Goal: Task Accomplishment & Management: Manage account settings

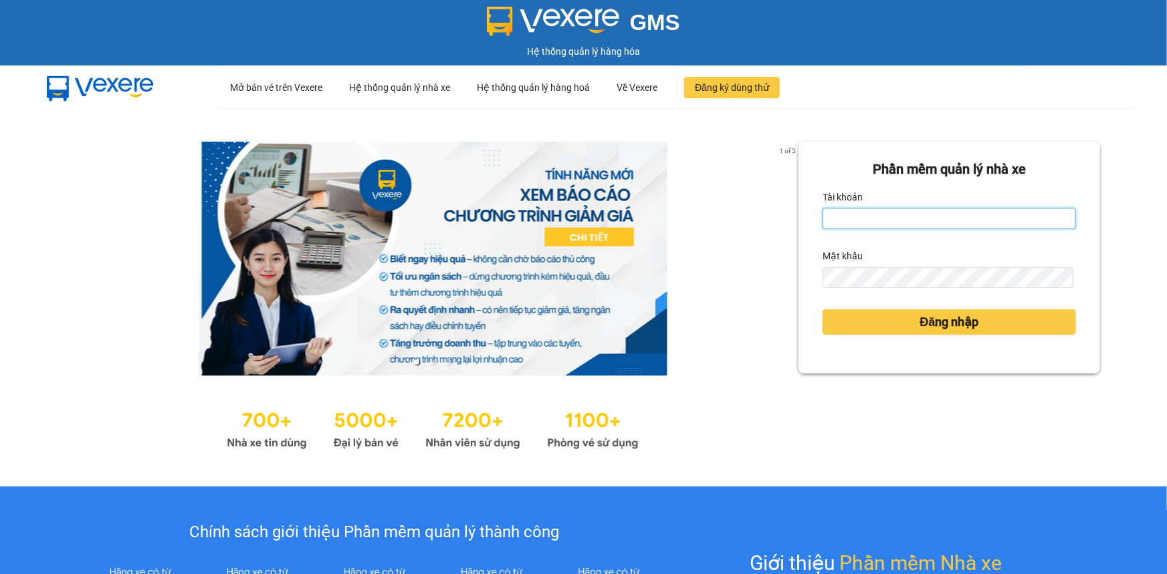
click at [907, 227] on input "Tài khoản" at bounding box center [949, 218] width 253 height 21
type input "kimngan.vtp"
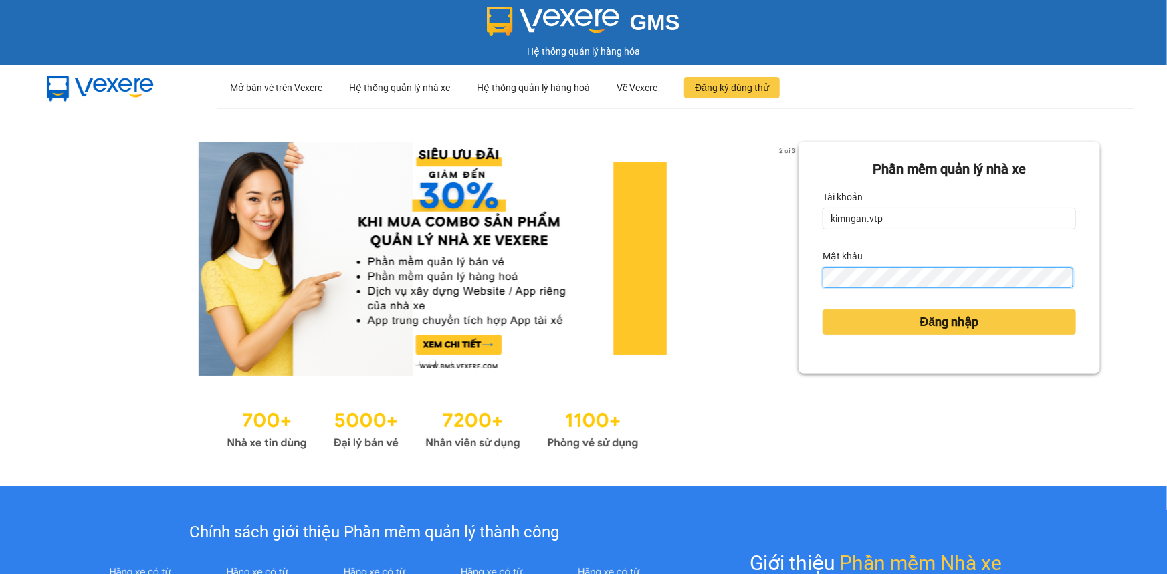
click at [823, 310] on button "Đăng nhập" at bounding box center [949, 322] width 253 height 25
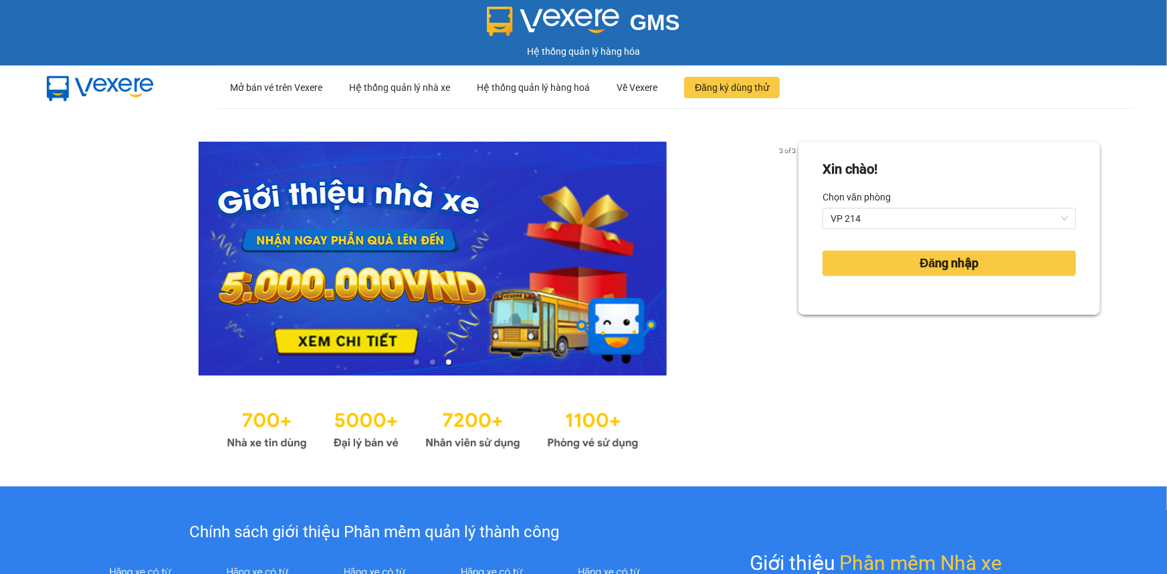
click at [889, 207] on div "Chọn văn phòng" at bounding box center [949, 197] width 253 height 21
click at [887, 217] on span "VP 214" at bounding box center [949, 219] width 237 height 20
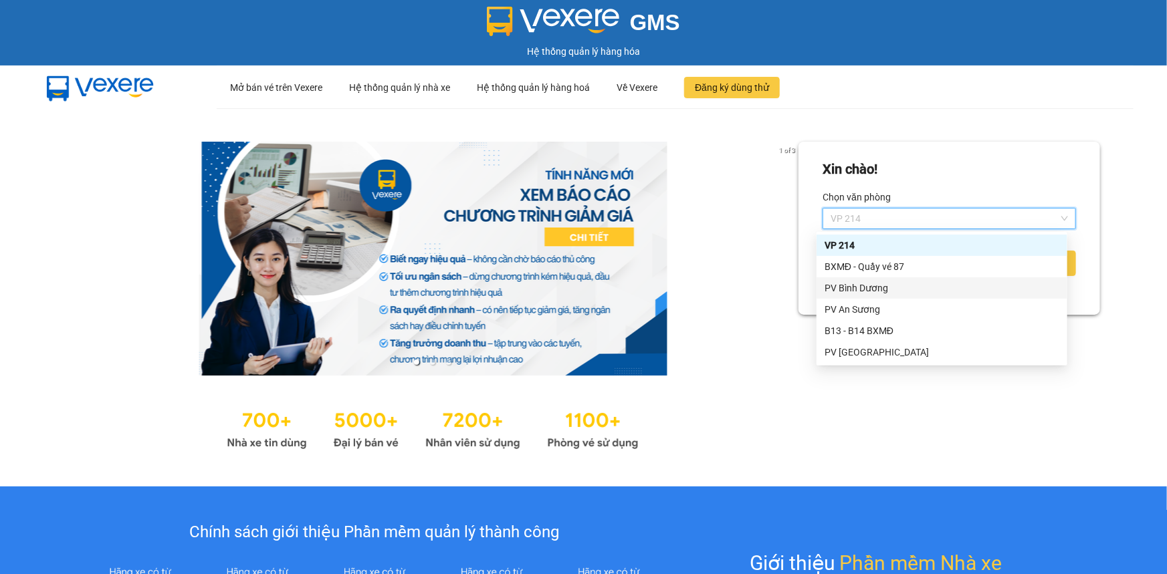
click at [865, 289] on div "PV Bình Dương" at bounding box center [942, 288] width 235 height 15
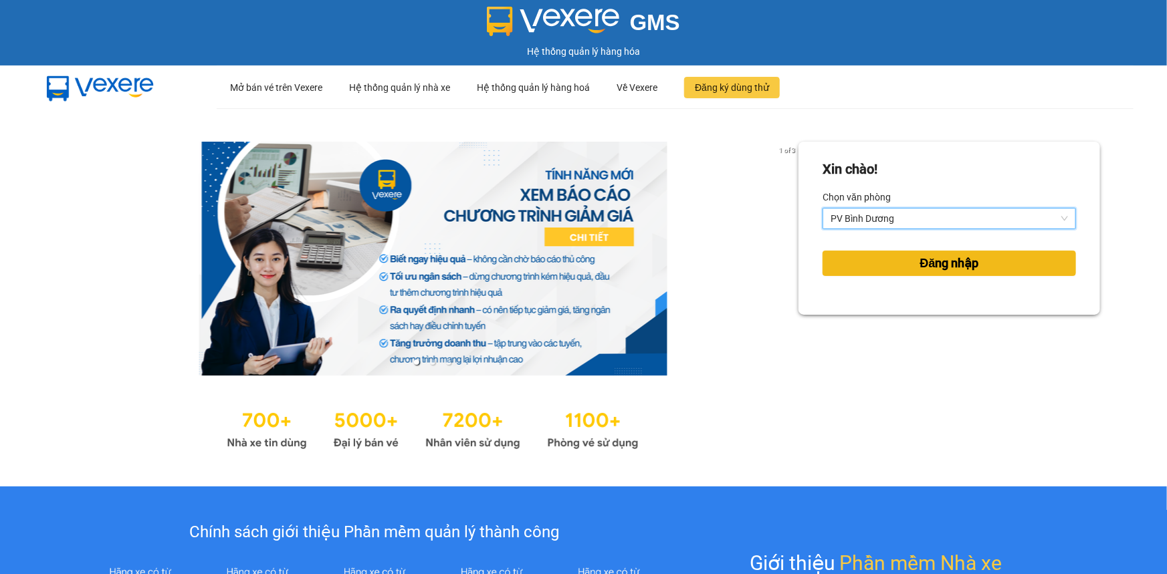
click at [882, 267] on button "Đăng nhập" at bounding box center [949, 263] width 253 height 25
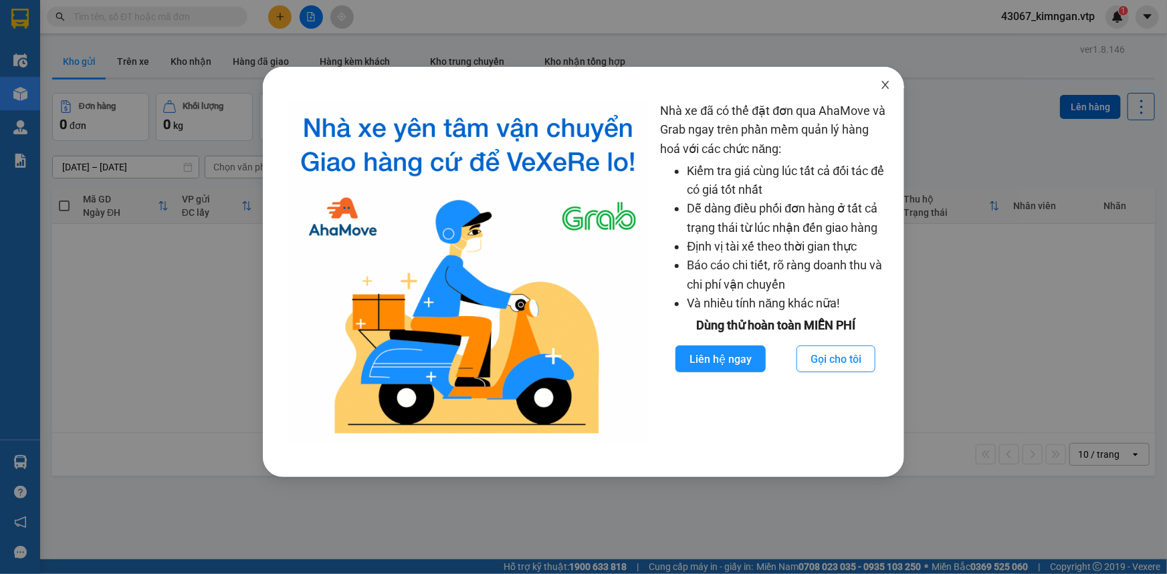
click at [886, 90] on icon "close" at bounding box center [885, 85] width 11 height 11
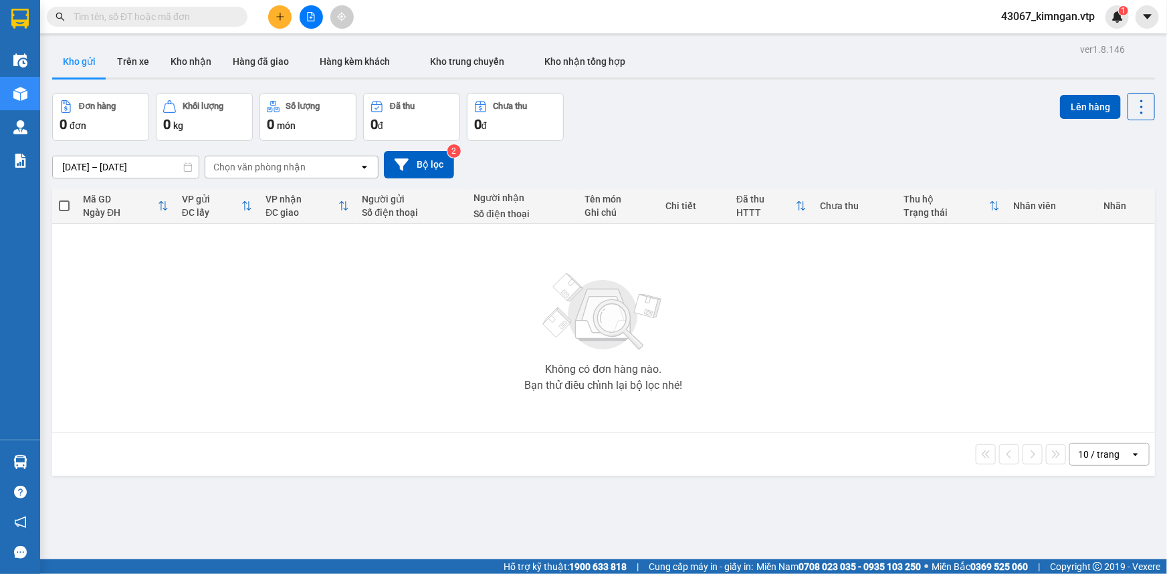
click at [1073, 7] on div "43067_kimngan.vtp 1" at bounding box center [1059, 16] width 138 height 23
click at [1055, 26] on div "43067_kimngan.vtp 1" at bounding box center [1059, 16] width 138 height 23
click at [1044, 20] on span "43067_kimngan.vtp" at bounding box center [1047, 16] width 115 height 17
click at [1054, 15] on span "43067_kimngan.vtp" at bounding box center [1047, 16] width 115 height 17
click at [1046, 25] on div "43067_kimngan.vtp 1" at bounding box center [1059, 16] width 138 height 23
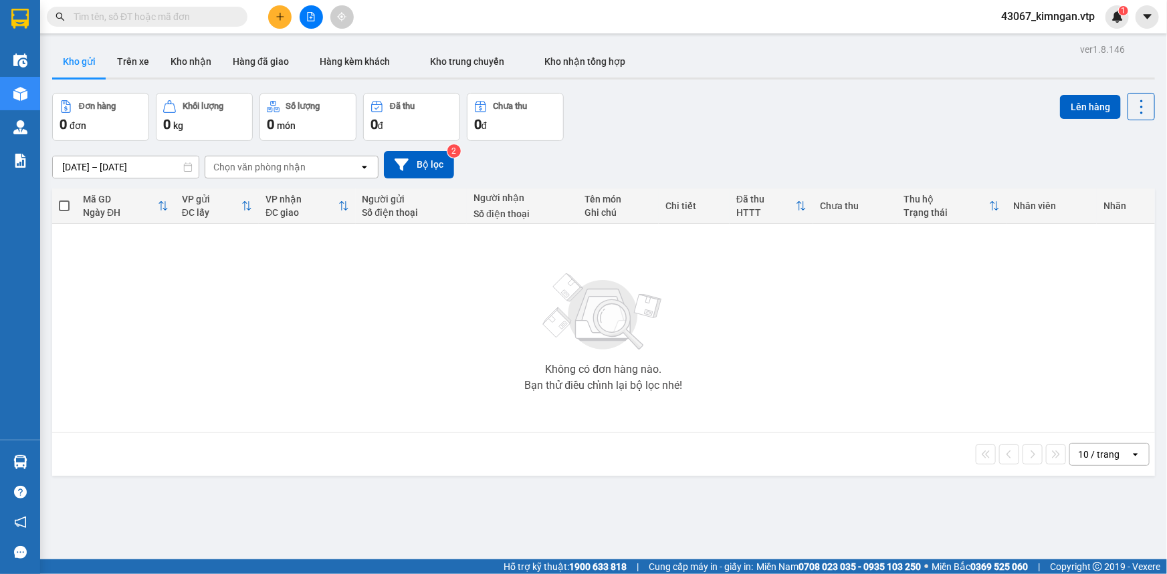
click at [1045, 23] on span "43067_kimngan.vtp" at bounding box center [1047, 16] width 115 height 17
click at [1043, 39] on span "Đăng xuất" at bounding box center [1054, 41] width 87 height 15
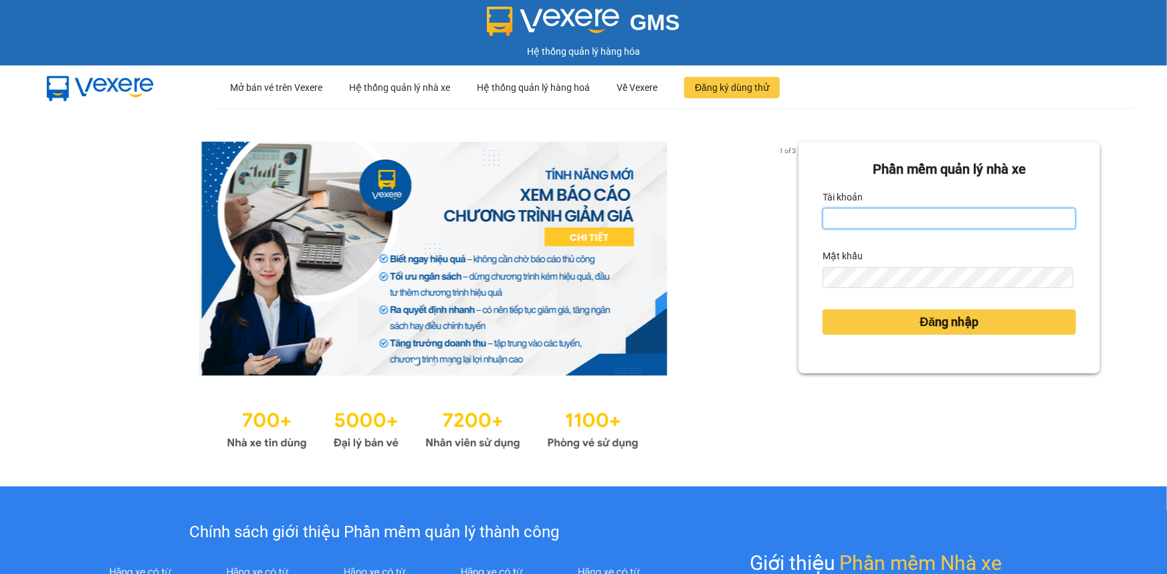
click at [916, 211] on input "Tài khoản" at bounding box center [949, 218] width 253 height 21
type input "kimngan.vtp"
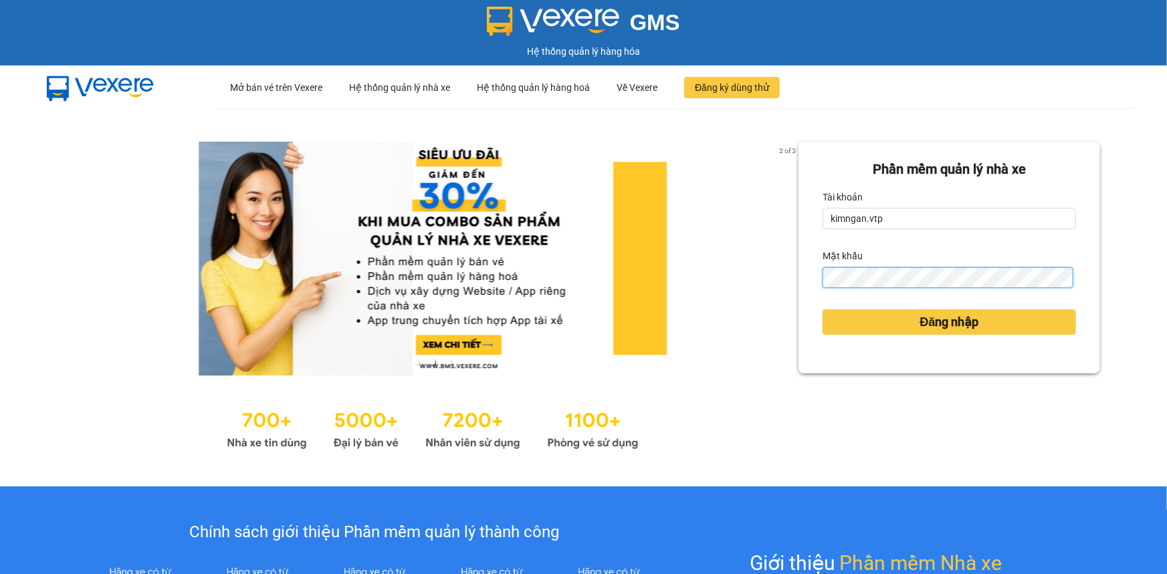
click at [823, 310] on button "Đăng nhập" at bounding box center [949, 322] width 253 height 25
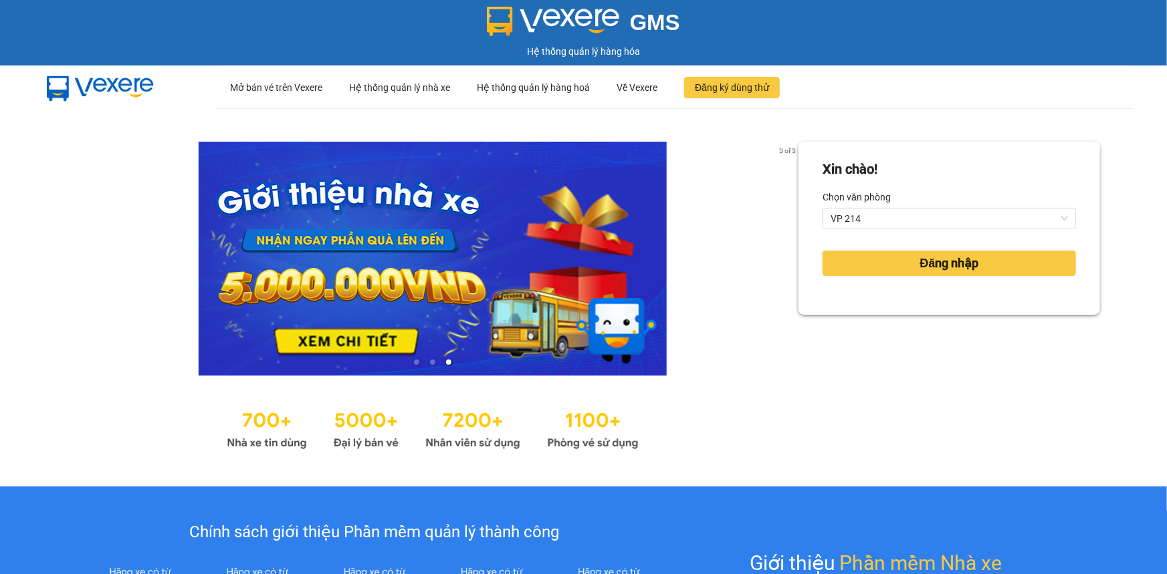
click at [863, 318] on div "Xin chào! Chọn văn phòng VP 214 Đăng nhập" at bounding box center [949, 298] width 302 height 312
click at [891, 217] on span "VP 214" at bounding box center [949, 219] width 237 height 20
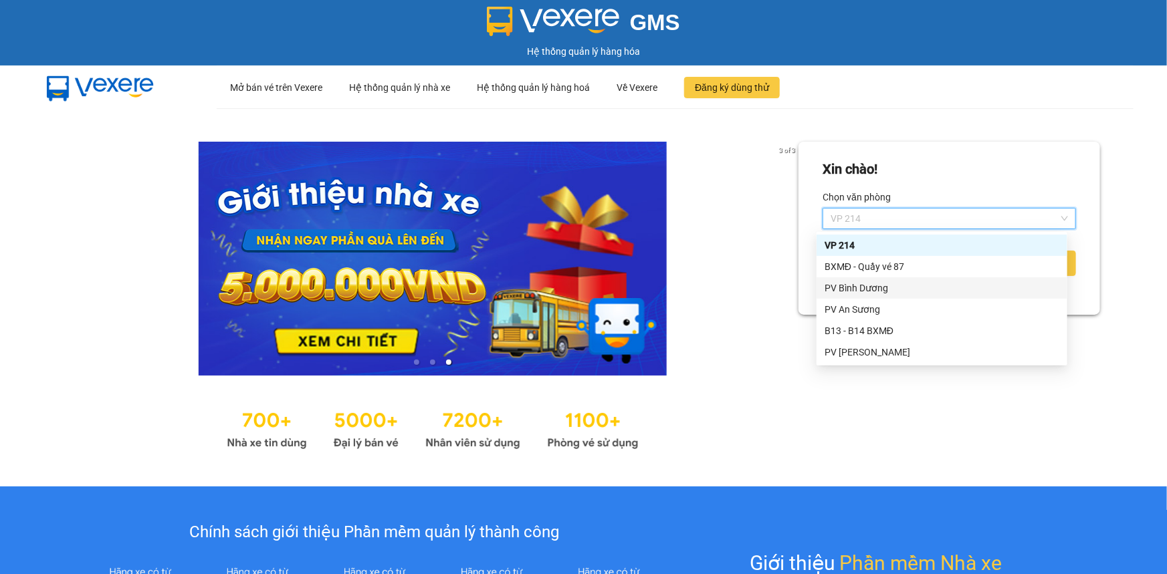
click at [872, 295] on div "PV Bình Dương" at bounding box center [942, 288] width 235 height 15
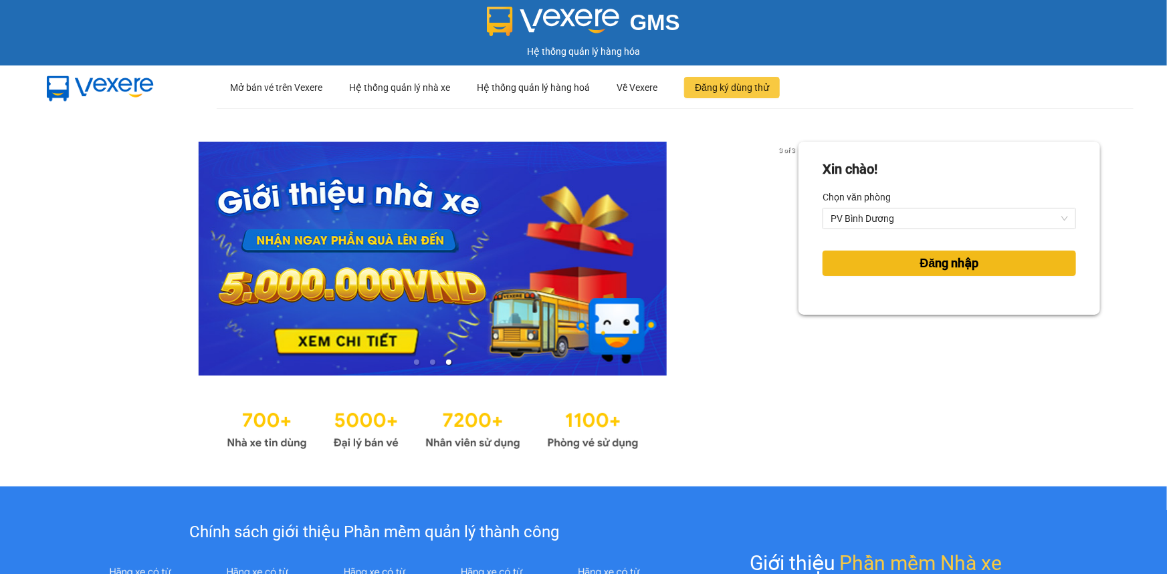
click at [874, 263] on button "Đăng nhập" at bounding box center [949, 263] width 253 height 25
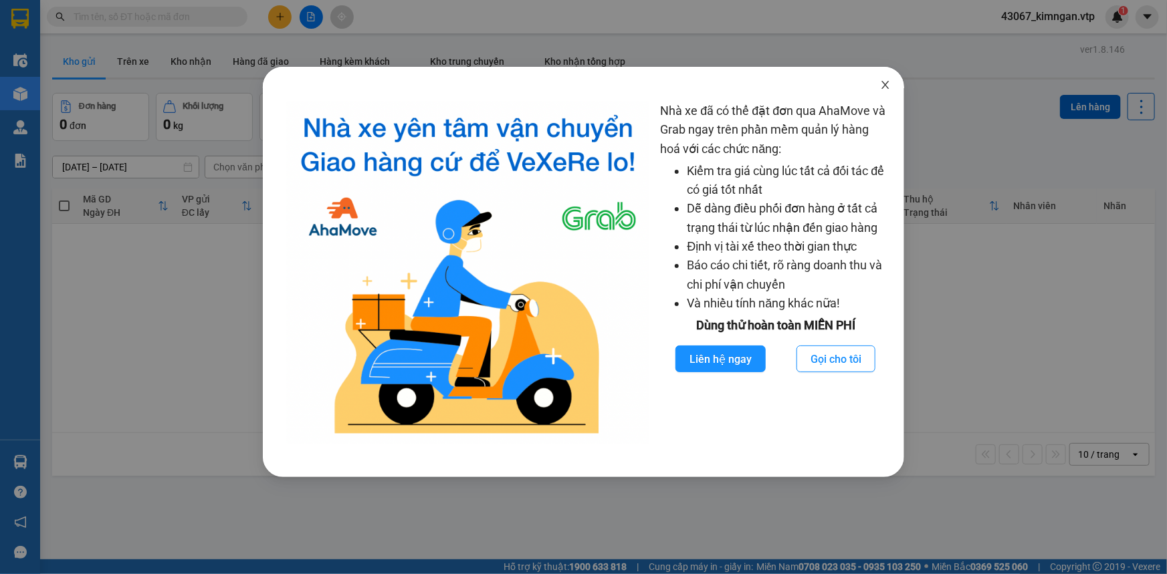
click at [892, 92] on span "Close" at bounding box center [885, 85] width 37 height 37
